Goal: Task Accomplishment & Management: Manage account settings

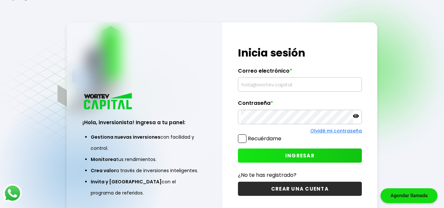
type input "[EMAIL_ADDRESS][DOMAIN_NAME]"
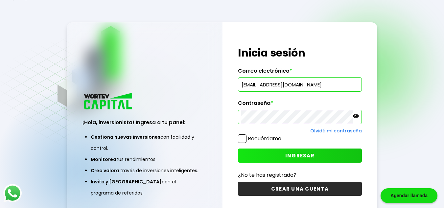
click at [242, 143] on div "Recuérdame" at bounding box center [259, 140] width 43 height 12
click at [243, 137] on span at bounding box center [242, 138] width 9 height 9
click at [283, 135] on input "Recuérdame" at bounding box center [283, 135] width 0 height 0
click at [291, 157] on span "INGRESAR" at bounding box center [299, 155] width 29 height 7
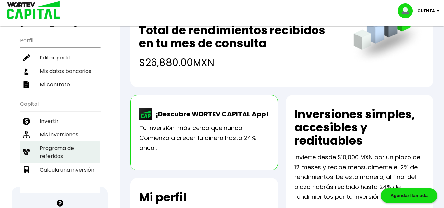
scroll to position [66, 0]
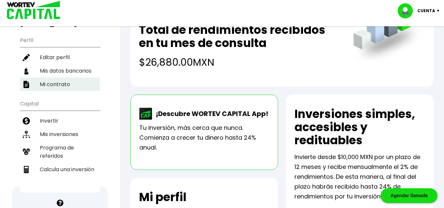
click at [59, 78] on li "Mi contrato" at bounding box center [60, 84] width 80 height 13
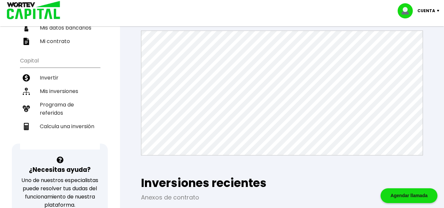
scroll to position [106, 0]
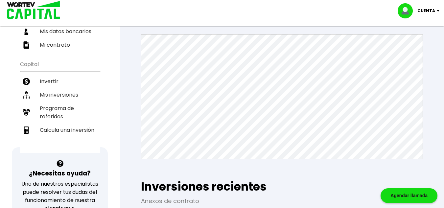
click at [420, 167] on div "Mi contrato Este documento te protege a ti como inversionista, plantea el funci…" at bounding box center [282, 164] width 303 height 419
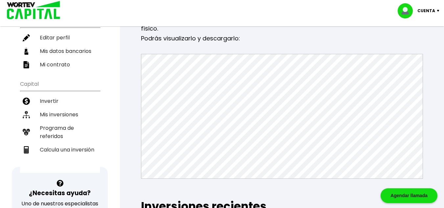
scroll to position [103, 0]
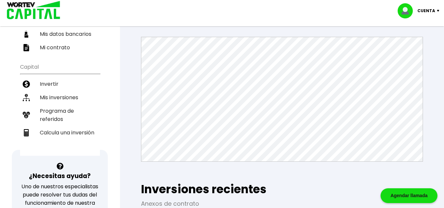
click at [443, 107] on div "Regresar Mi contrato Este documento te protege a ti como inversionista, plantea…" at bounding box center [282, 156] width 324 height 463
click at [117, 51] on div "¡Ya disponible! DESCARGA LA APP Invierte desde tu celular Buen día, [PERSON_NAM…" at bounding box center [60, 105] width 120 height 405
click at [51, 77] on li "Invertir" at bounding box center [60, 83] width 80 height 13
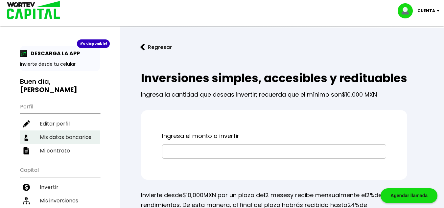
click at [74, 131] on li "Mis datos bancarios" at bounding box center [60, 137] width 80 height 13
select select "BBVA Bancomer"
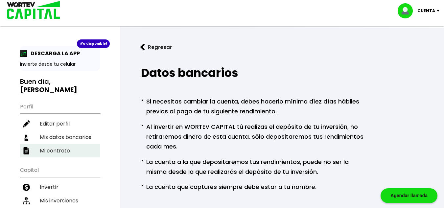
click at [62, 144] on li "Mi contrato" at bounding box center [60, 150] width 80 height 13
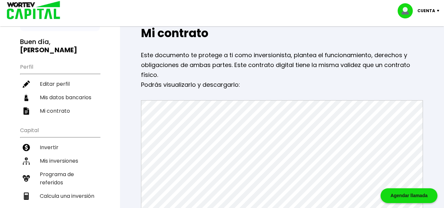
scroll to position [14, 0]
